Goal: Check status

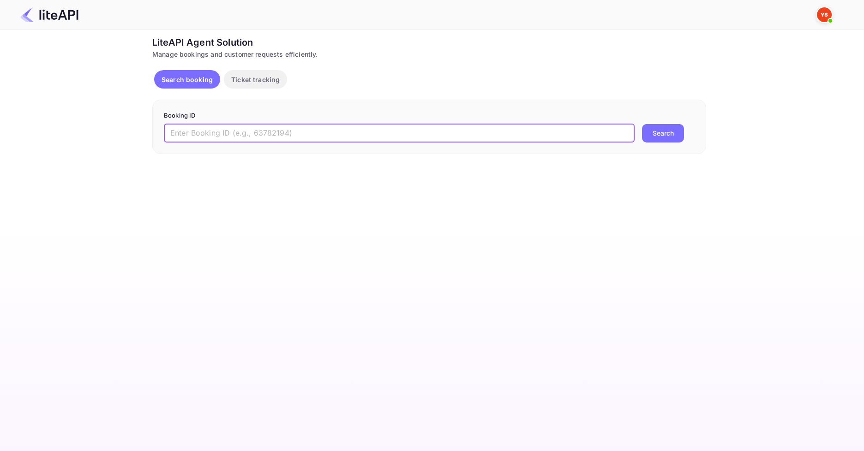
paste input "8327334"
type input "8327334"
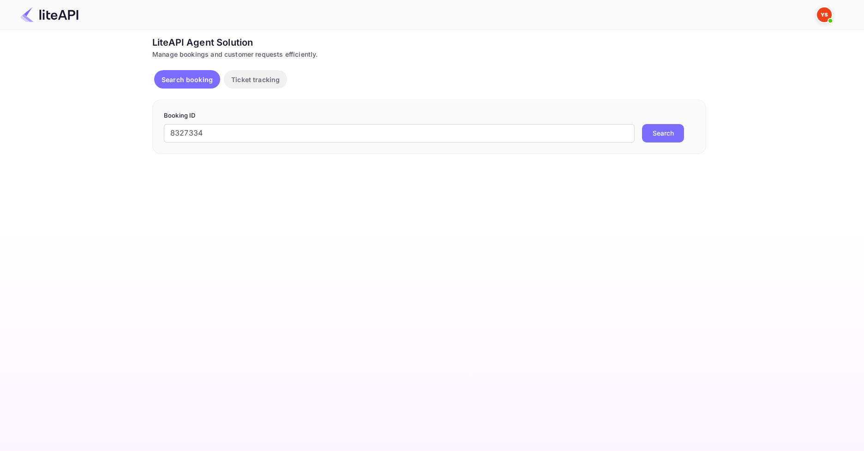
click at [657, 129] on button "Search" at bounding box center [663, 133] width 42 height 18
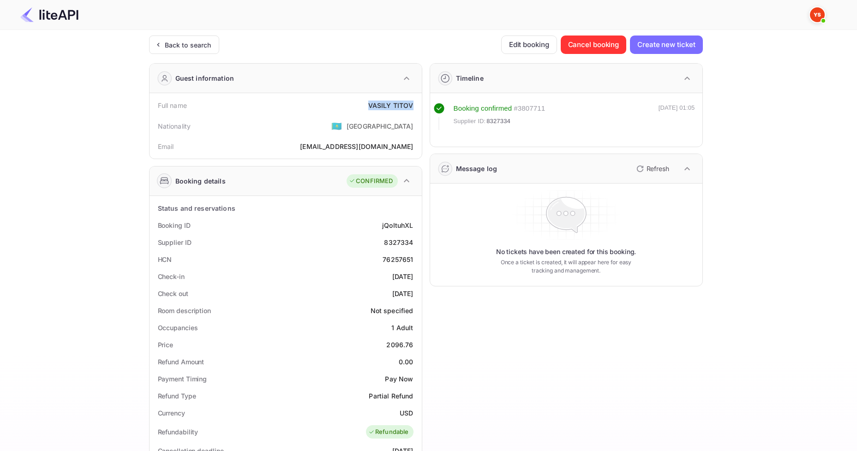
drag, startPoint x: 364, startPoint y: 103, endPoint x: 415, endPoint y: 107, distance: 50.4
click at [415, 107] on div "Full name [PERSON_NAME]" at bounding box center [285, 105] width 265 height 17
copy div "[PERSON_NAME]"
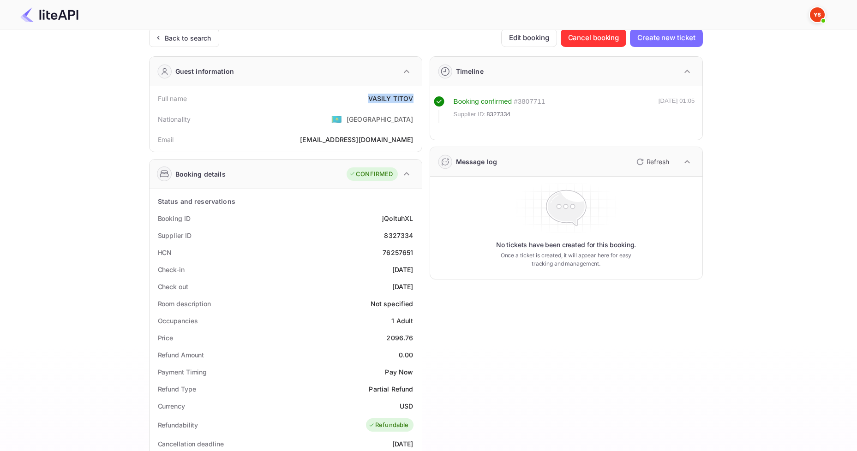
scroll to position [46, 0]
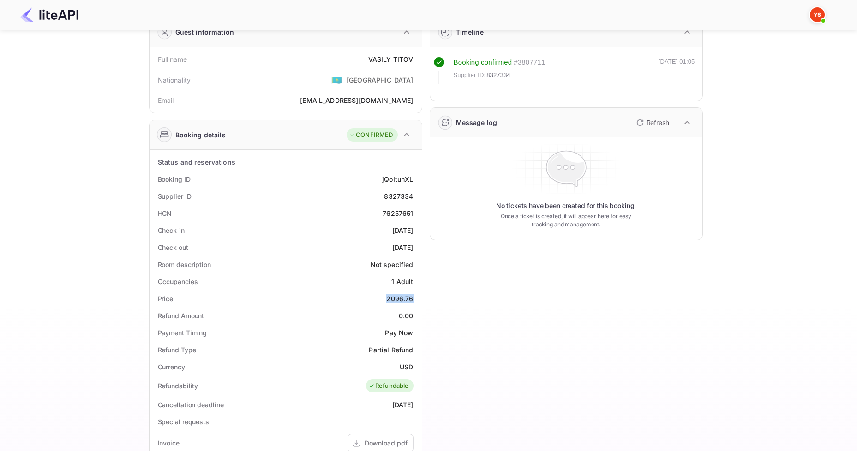
drag, startPoint x: 381, startPoint y: 300, endPoint x: 415, endPoint y: 294, distance: 33.8
click at [415, 294] on div "Price 2096.76" at bounding box center [285, 298] width 265 height 17
copy div "2096.76"
drag, startPoint x: 378, startPoint y: 216, endPoint x: 416, endPoint y: 214, distance: 38.4
click at [416, 214] on div "HCN 76257651" at bounding box center [285, 213] width 265 height 17
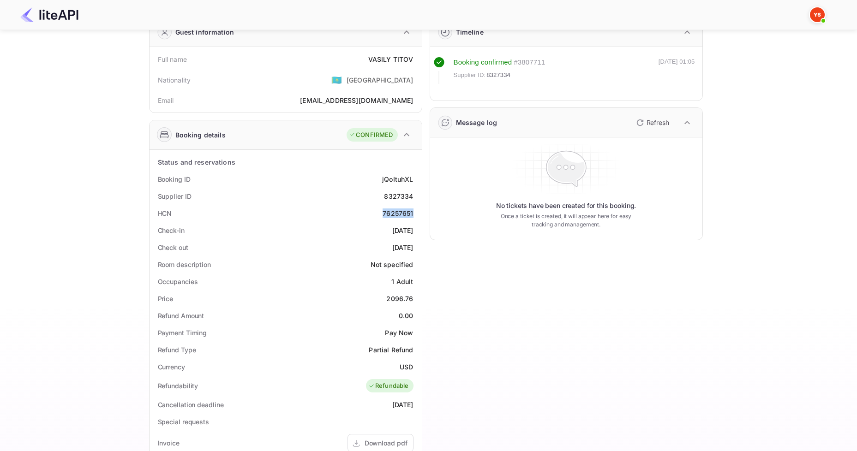
copy div "76257651"
